Goal: Information Seeking & Learning: Learn about a topic

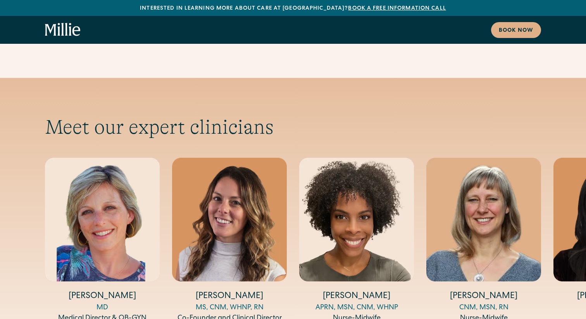
scroll to position [2502, 0]
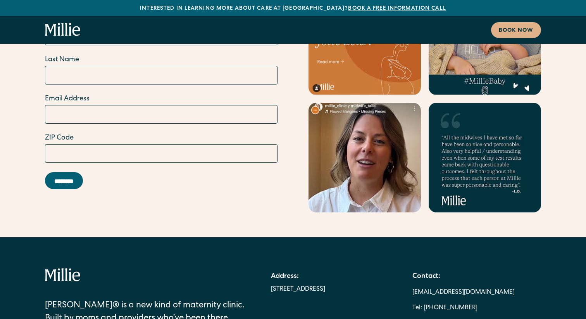
scroll to position [4349, 0]
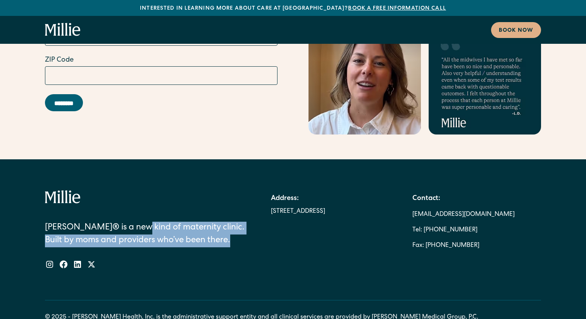
drag, startPoint x: 131, startPoint y: 158, endPoint x: 232, endPoint y: 172, distance: 102.6
click at [232, 222] on div "[PERSON_NAME]® is a new kind of maternity clinic. Built by moms and providers w…" at bounding box center [146, 235] width 203 height 26
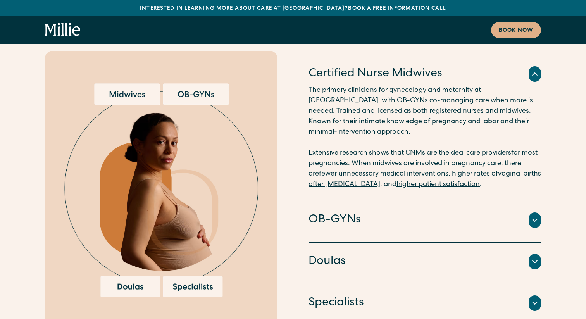
scroll to position [1541, 0]
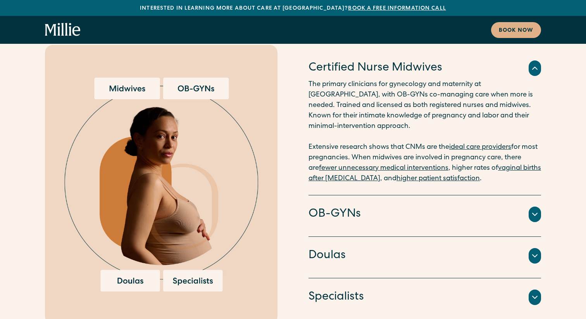
click at [540, 248] on div at bounding box center [535, 256] width 12 height 16
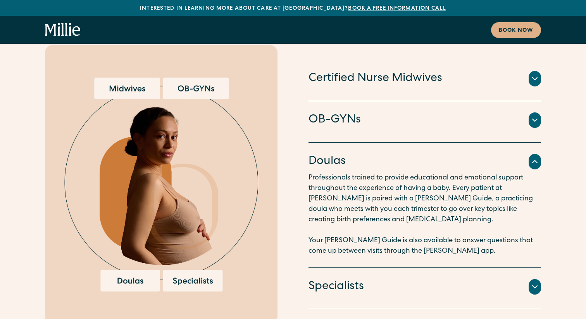
click at [534, 116] on icon at bounding box center [535, 120] width 9 height 9
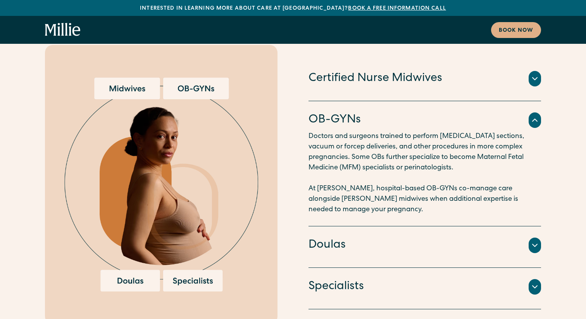
drag, startPoint x: 340, startPoint y: 114, endPoint x: 391, endPoint y: 126, distance: 52.3
click at [391, 131] on p "Doctors and surgeons trained to perform cesarean sections, vacuum or forcep del…" at bounding box center [425, 173] width 233 height 84
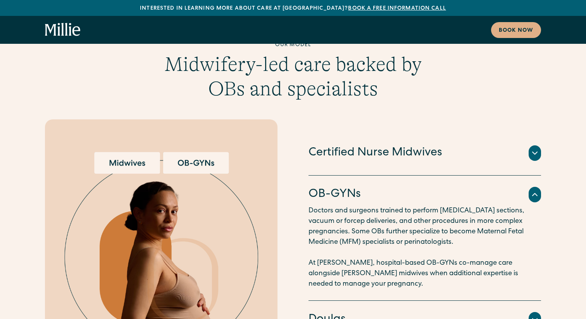
scroll to position [1469, 0]
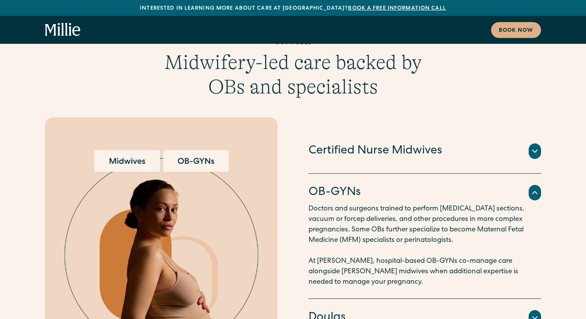
click at [534, 147] on icon at bounding box center [535, 151] width 9 height 9
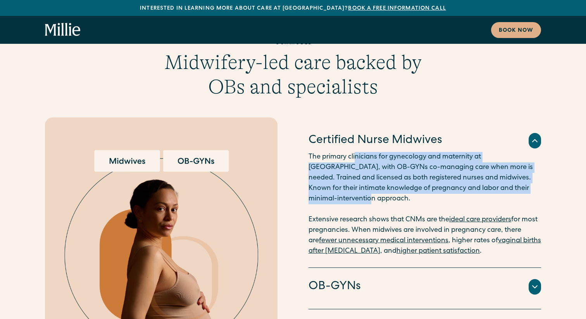
drag, startPoint x: 358, startPoint y: 122, endPoint x: 422, endPoint y: 165, distance: 77.5
click at [422, 165] on p "The primary clinicians for gynecology and maternity at Millie, with OB-GYNs co-…" at bounding box center [425, 204] width 233 height 105
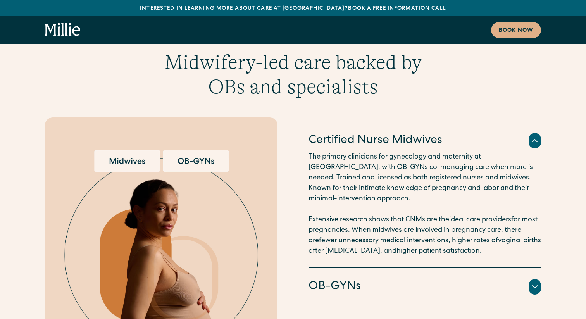
scroll to position [1473, 0]
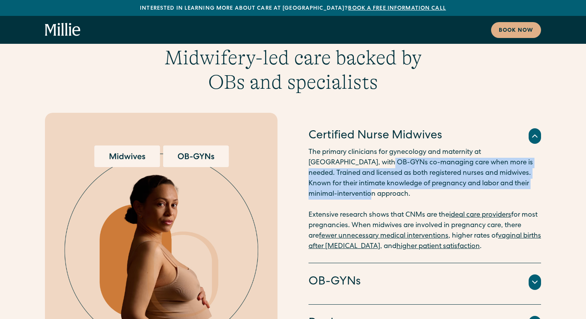
drag, startPoint x: 337, startPoint y: 129, endPoint x: 384, endPoint y: 163, distance: 58.0
click at [384, 163] on p "The primary clinicians for gynecology and maternity at Millie, with OB-GYNs co-…" at bounding box center [425, 199] width 233 height 105
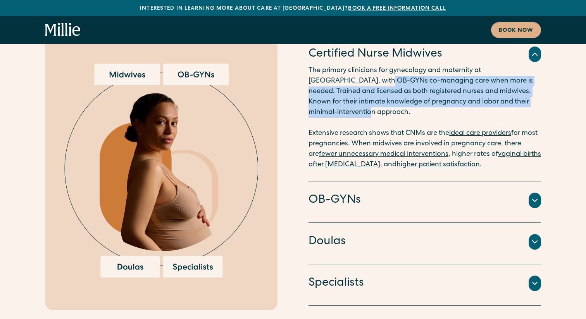
scroll to position [1557, 0]
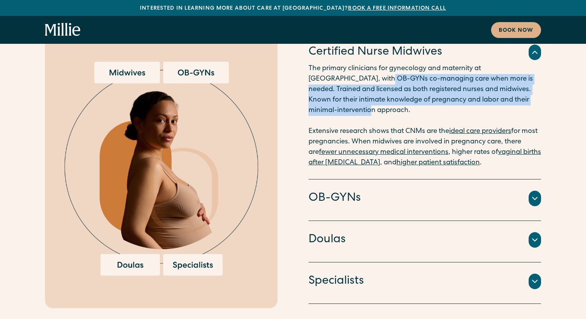
click at [536, 194] on icon at bounding box center [535, 198] width 9 height 9
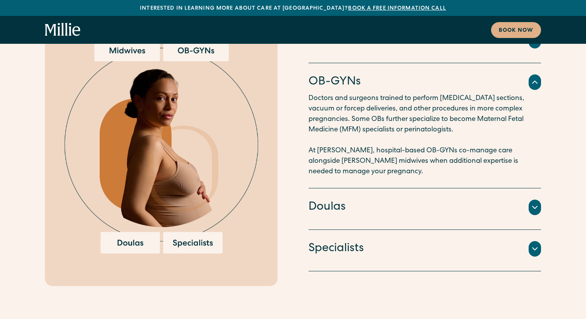
scroll to position [1587, 0]
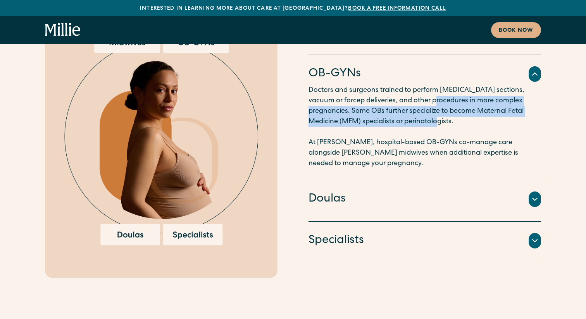
drag, startPoint x: 424, startPoint y: 70, endPoint x: 435, endPoint y: 90, distance: 22.6
click at [435, 90] on p "Doctors and surgeons trained to perform cesarean sections, vacuum or forcep del…" at bounding box center [425, 127] width 233 height 84
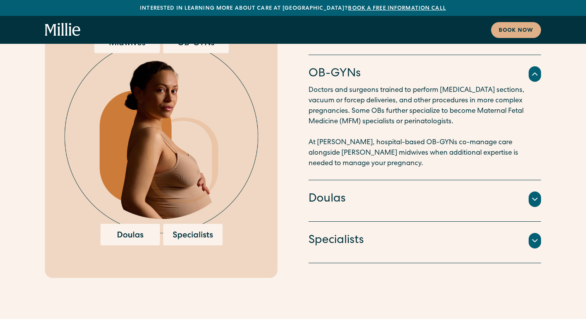
click at [416, 112] on p "Doctors and surgeons trained to perform cesarean sections, vacuum or forcep del…" at bounding box center [425, 127] width 233 height 84
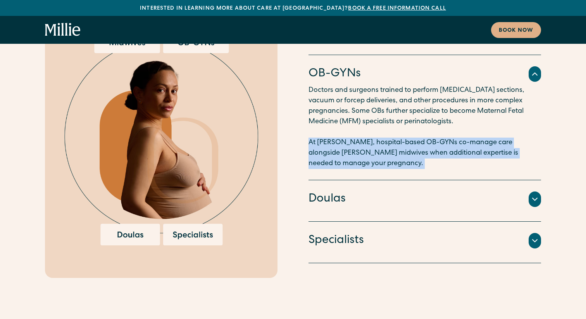
click at [363, 111] on p "Doctors and surgeons trained to perform cesarean sections, vacuum or forcep del…" at bounding box center [425, 127] width 233 height 84
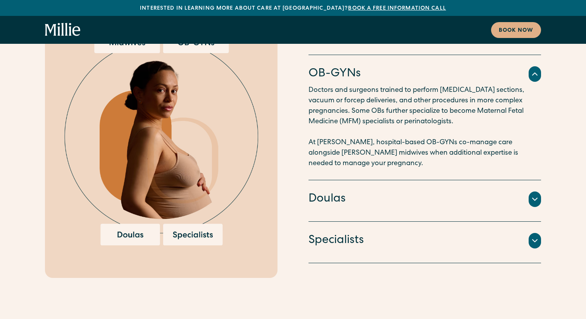
click at [531, 192] on div at bounding box center [535, 200] width 12 height 16
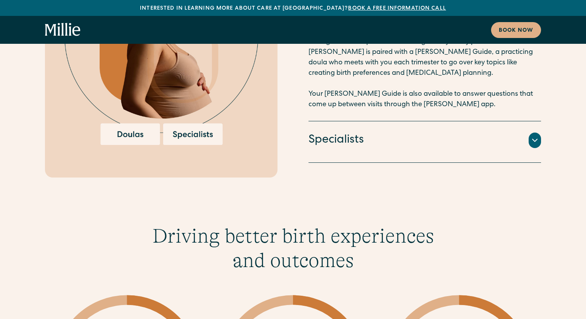
scroll to position [1688, 0]
click at [531, 132] on div at bounding box center [535, 140] width 12 height 16
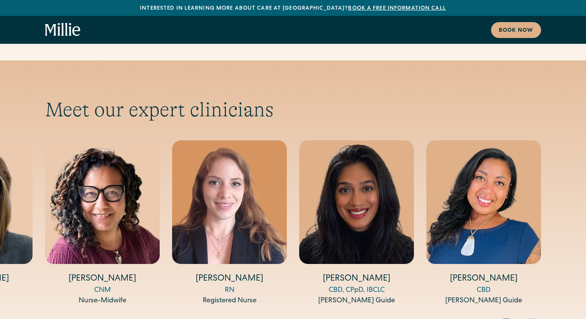
scroll to position [2521, 0]
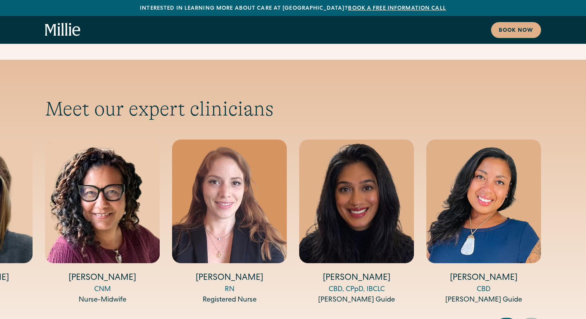
click at [485, 163] on img "14 / 14" at bounding box center [484, 202] width 115 height 124
click at [332, 285] on div "CBD, CPpD, IBCLC" at bounding box center [356, 290] width 115 height 10
click at [354, 140] on img "13 / 14" at bounding box center [356, 202] width 115 height 124
click at [197, 162] on img "12 / 14" at bounding box center [229, 202] width 115 height 124
click at [505, 319] on icon "Previous slide" at bounding box center [506, 325] width 12 height 12
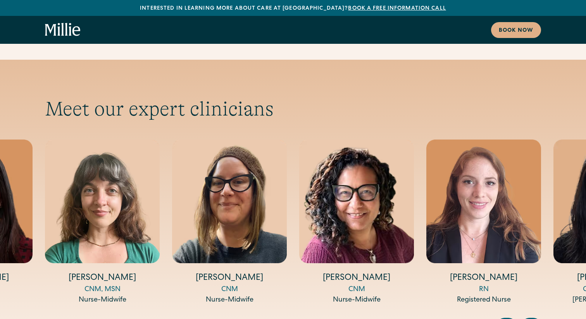
click at [505, 319] on icon "Previous slide" at bounding box center [506, 325] width 12 height 12
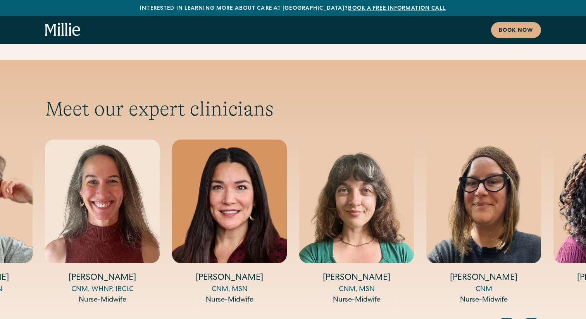
click at [505, 319] on icon "Previous slide" at bounding box center [506, 325] width 12 height 12
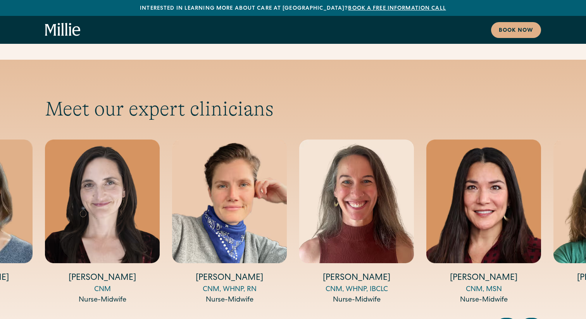
click at [505, 319] on icon "Previous slide" at bounding box center [506, 325] width 12 height 12
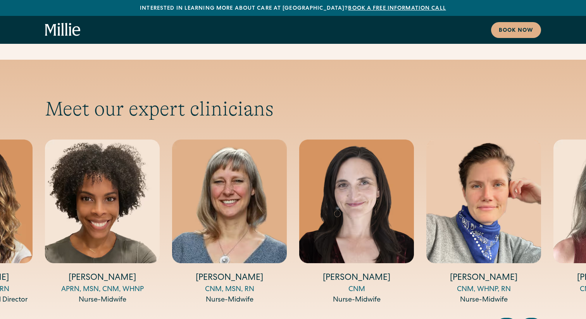
click at [505, 319] on icon "Previous slide" at bounding box center [506, 325] width 12 height 12
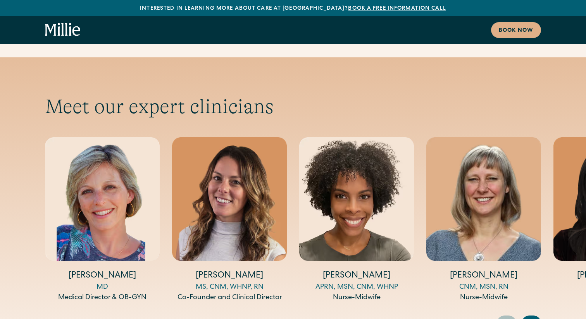
scroll to position [2543, 0]
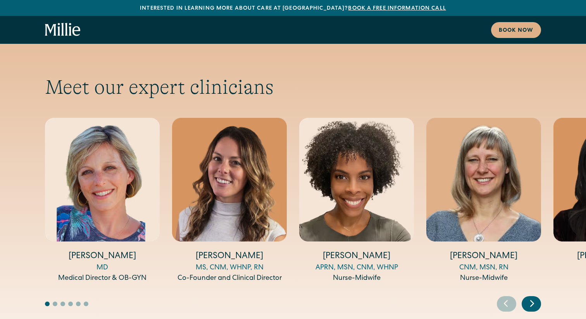
click at [528, 296] on div "Next slide" at bounding box center [531, 304] width 19 height 16
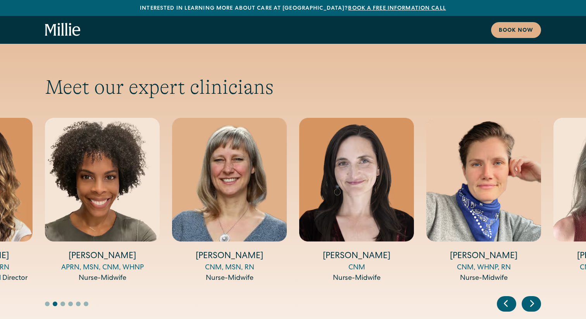
click at [528, 296] on div "Next slide" at bounding box center [531, 304] width 19 height 16
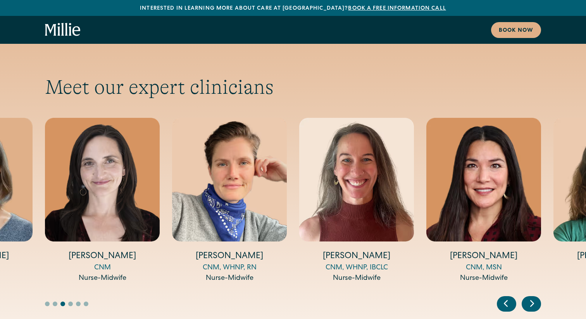
click at [528, 296] on div "Next slide" at bounding box center [531, 304] width 19 height 16
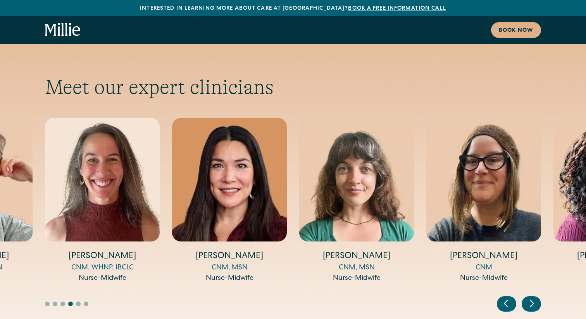
click at [528, 296] on div "Next slide" at bounding box center [531, 304] width 19 height 16
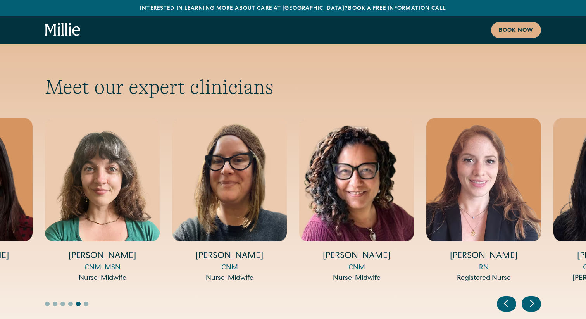
click at [507, 298] on icon "Previous slide" at bounding box center [506, 304] width 12 height 12
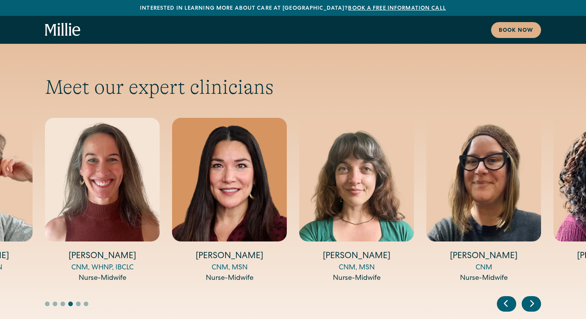
click at [507, 298] on icon "Previous slide" at bounding box center [506, 304] width 12 height 12
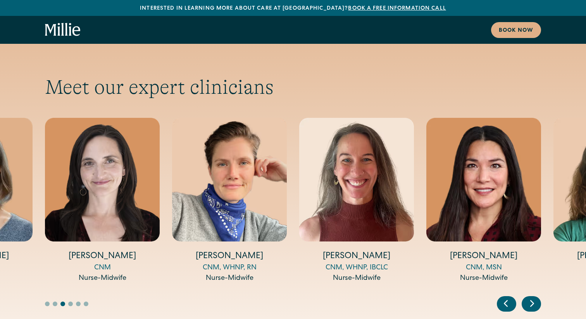
click at [507, 298] on icon "Previous slide" at bounding box center [506, 304] width 12 height 12
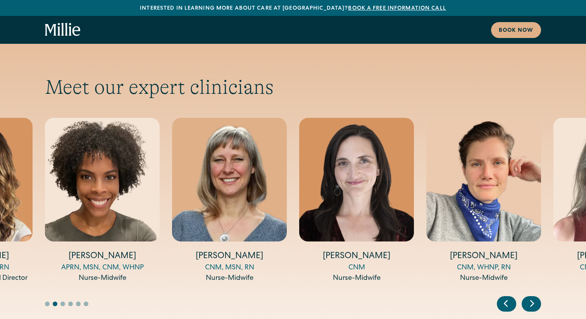
click at [507, 298] on icon "Previous slide" at bounding box center [506, 304] width 12 height 12
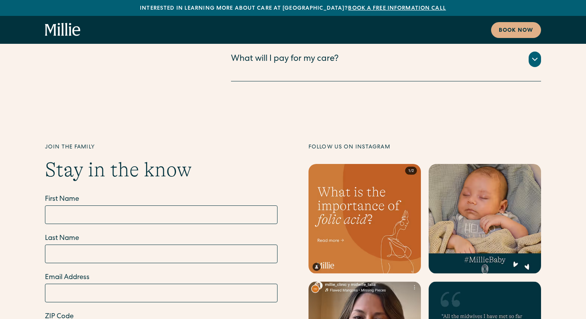
scroll to position [4065, 0]
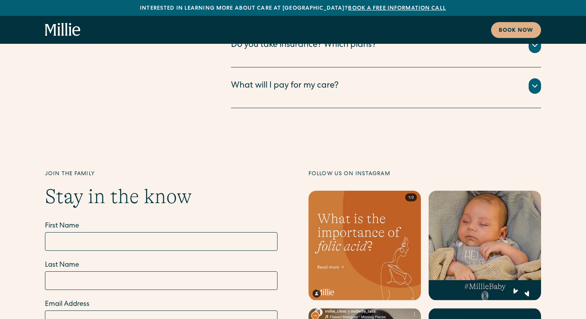
click at [391, 191] on link at bounding box center [365, 246] width 112 height 110
click at [65, 40] on div "Book now" at bounding box center [293, 30] width 586 height 28
click at [65, 32] on icon "home" at bounding box center [63, 30] width 36 height 14
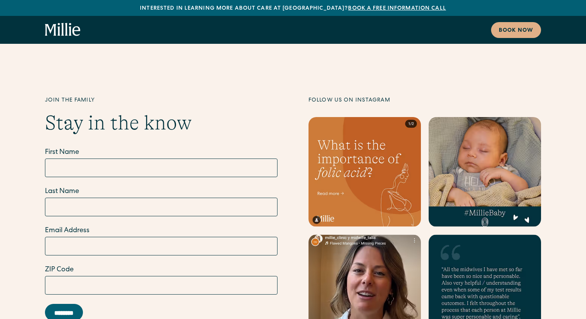
scroll to position [4349, 0]
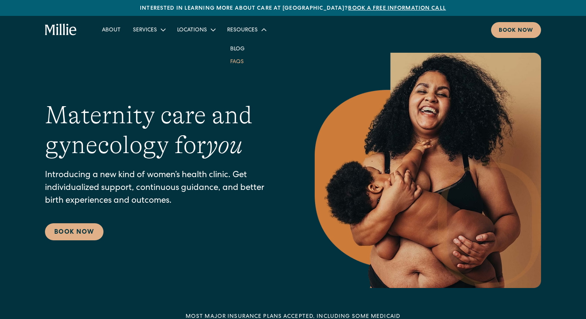
click at [232, 63] on link "FAQs" at bounding box center [237, 61] width 26 height 13
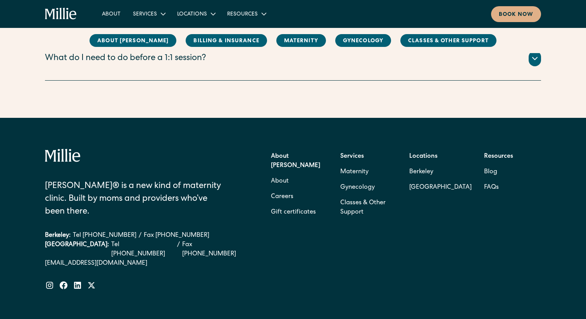
scroll to position [1557, 0]
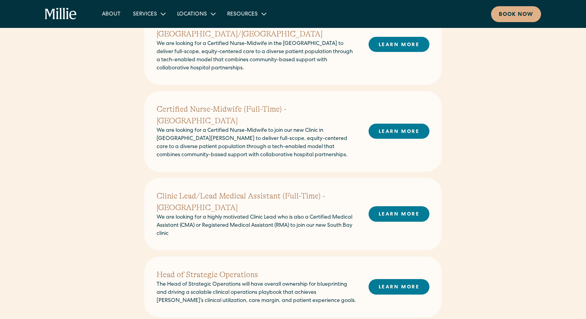
scroll to position [356, 0]
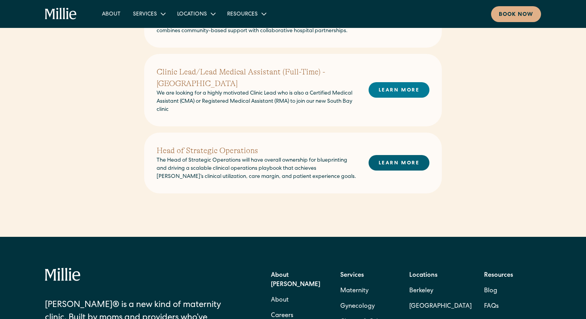
click at [395, 155] on link "LEARN MORE" at bounding box center [399, 162] width 61 height 15
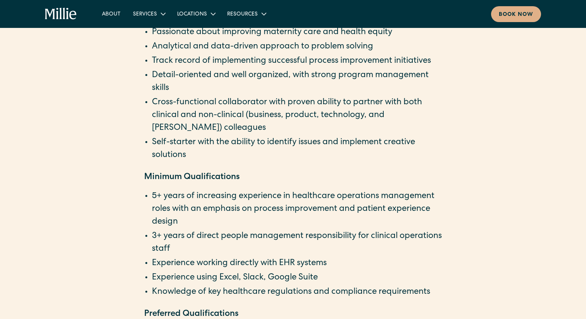
scroll to position [1128, 0]
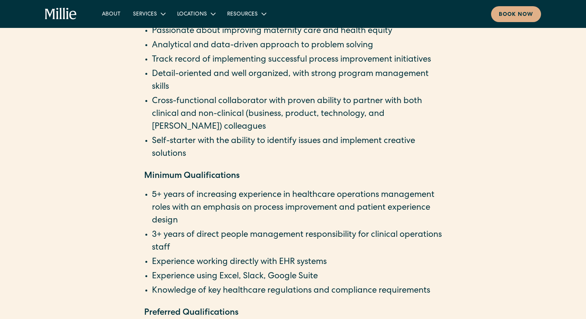
click at [254, 192] on li "5+ years of increasing experience in healthcare operations management roles wit…" at bounding box center [297, 208] width 290 height 38
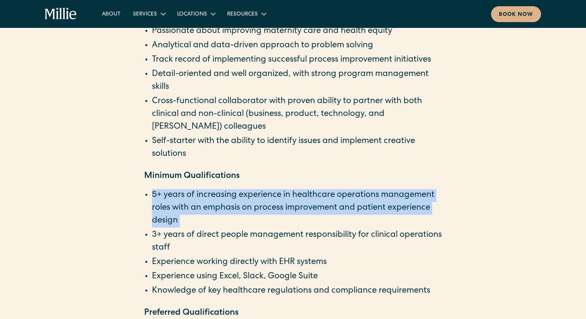
click at [254, 192] on li "5+ years of increasing experience in healthcare operations management roles wit…" at bounding box center [297, 208] width 290 height 38
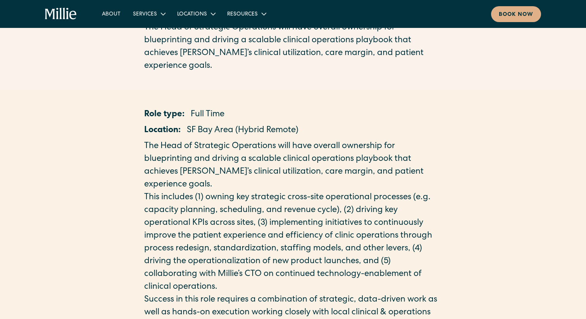
scroll to position [0, 0]
